Goal: Find specific page/section: Find specific page/section

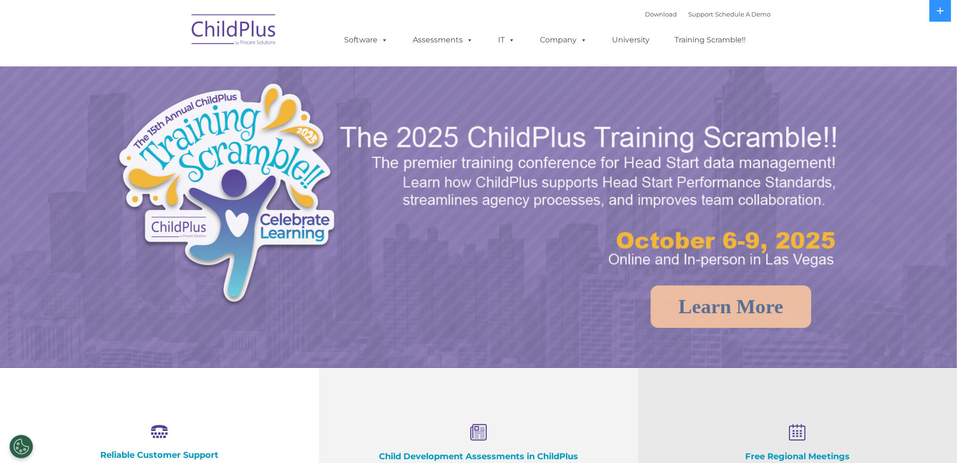
select select "MEDIUM"
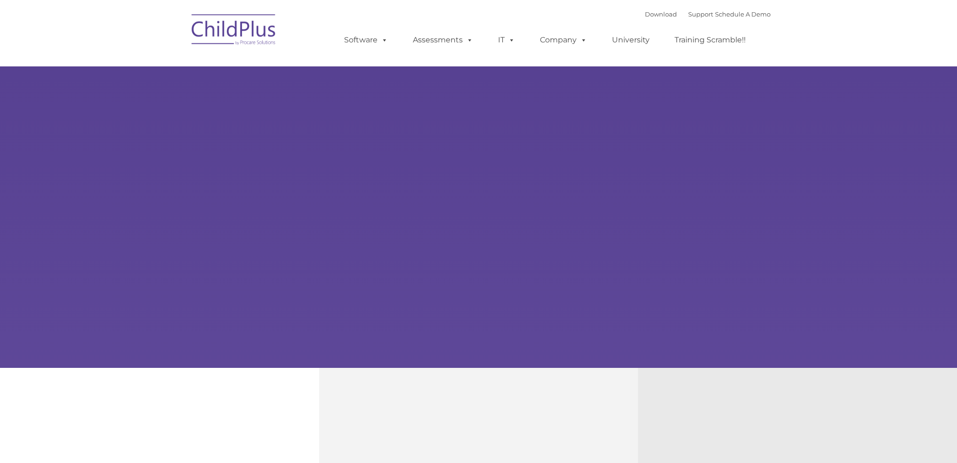
type input ""
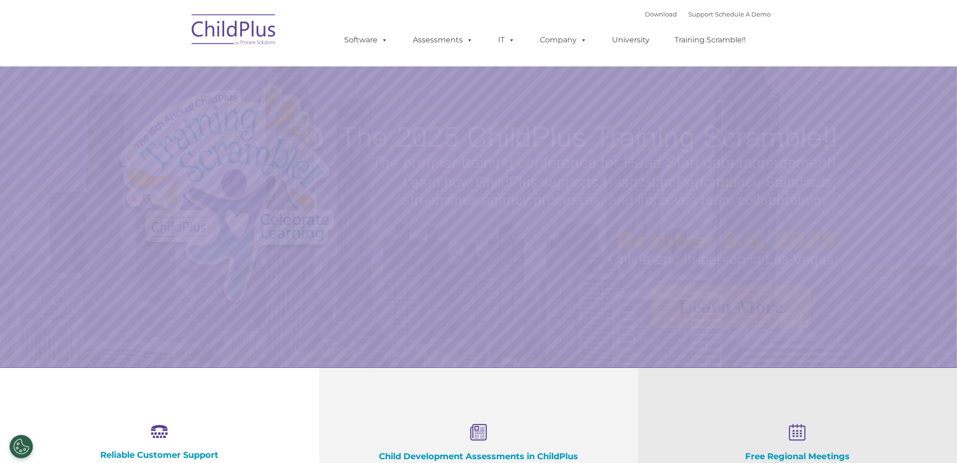
select select "MEDIUM"
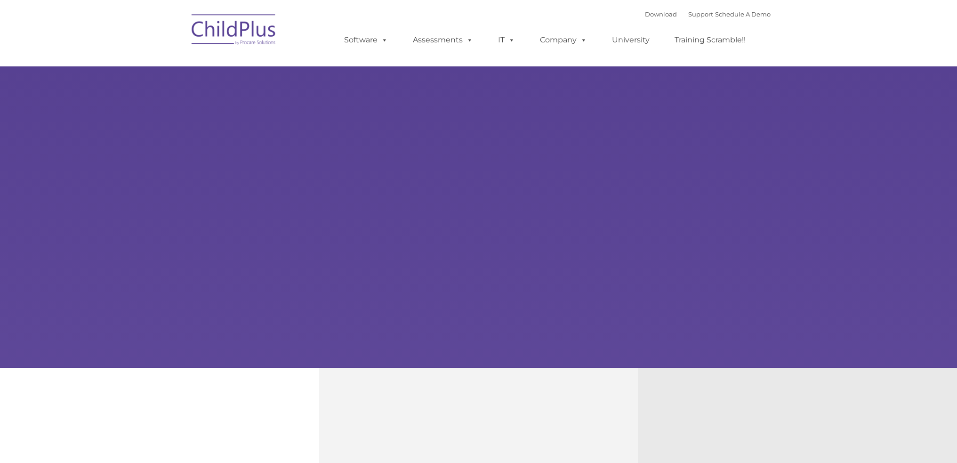
type input ""
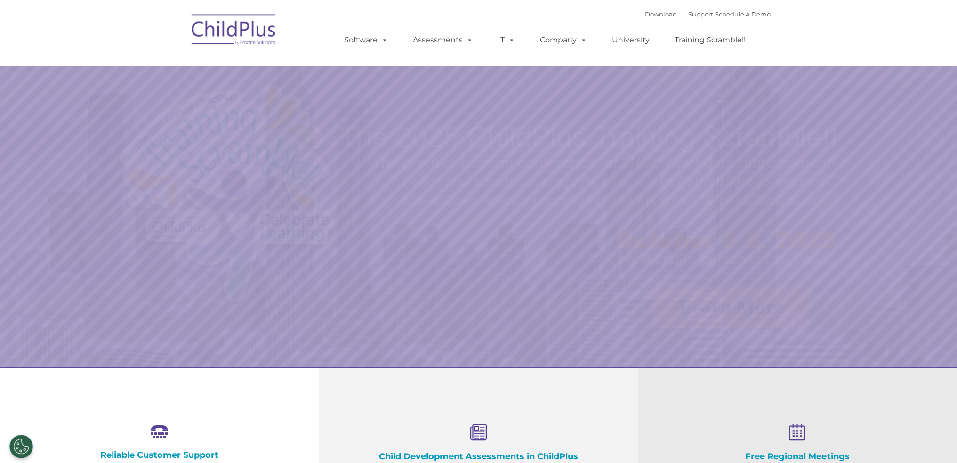
select select "MEDIUM"
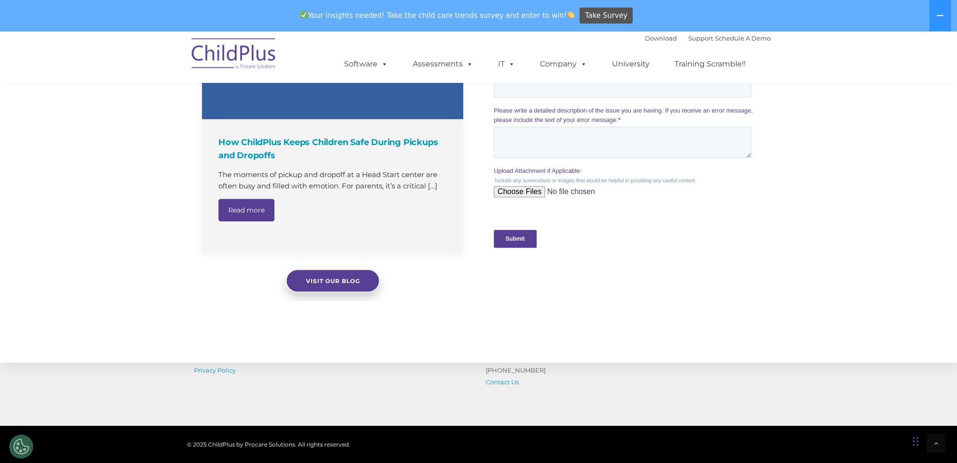
scroll to position [835, 0]
